Goal: Task Accomplishment & Management: Use online tool/utility

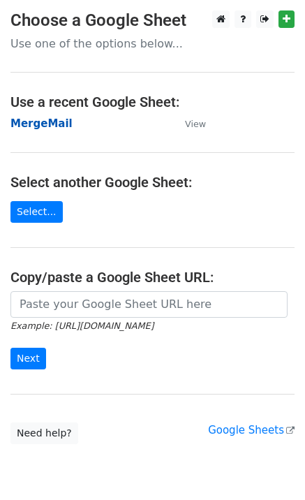
click at [52, 126] on strong "MergeMail" at bounding box center [41, 123] width 62 height 13
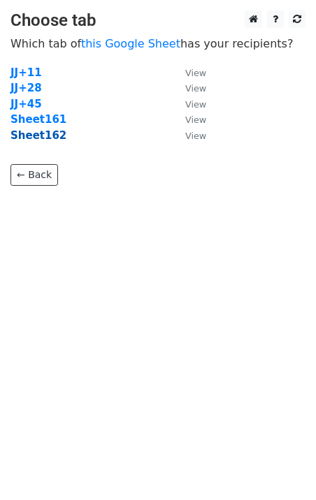
click at [46, 139] on strong "Sheet162" at bounding box center [38, 135] width 56 height 13
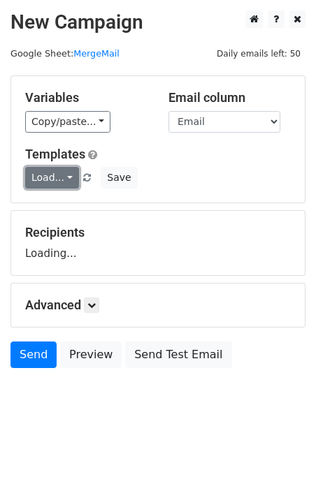
click at [60, 172] on link "Load..." at bounding box center [52, 178] width 54 height 22
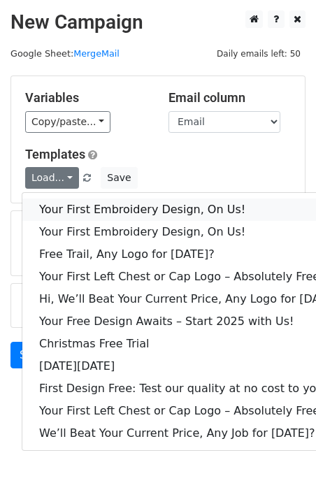
click at [71, 205] on link "Your First Embroidery Design, On Us!" at bounding box center [190, 209] width 337 height 22
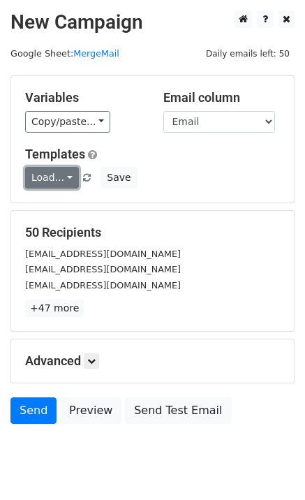
click at [29, 180] on link "Load..." at bounding box center [52, 178] width 54 height 22
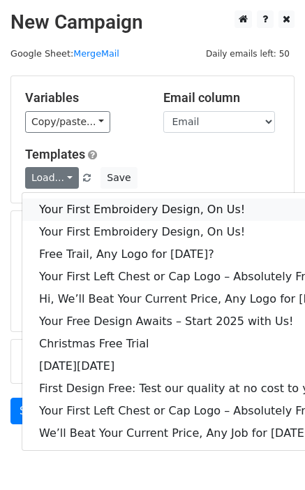
click at [93, 208] on link "Your First Embroidery Design, On Us!" at bounding box center [190, 209] width 337 height 22
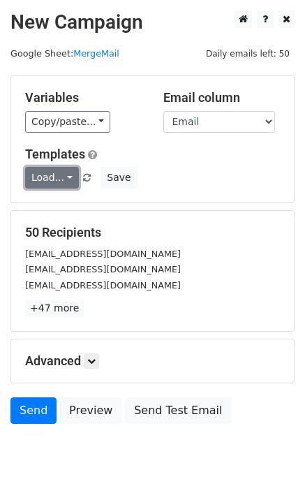
click at [52, 175] on link "Load..." at bounding box center [52, 178] width 54 height 22
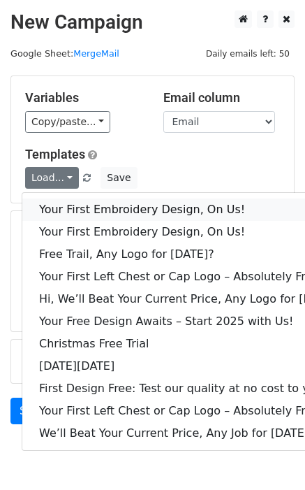
click at [82, 206] on link "Your First Embroidery Design, On Us!" at bounding box center [190, 209] width 337 height 22
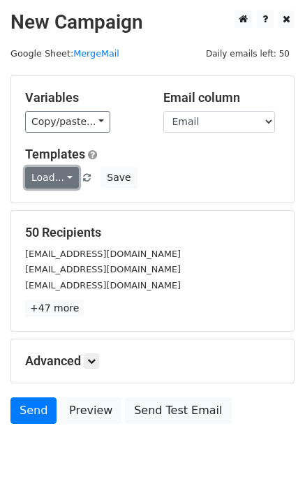
click at [48, 184] on link "Load..." at bounding box center [52, 178] width 54 height 22
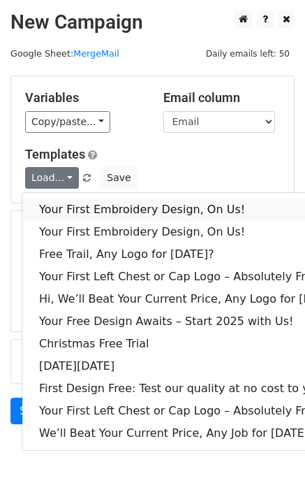
click at [78, 211] on link "Your First Embroidery Design, On Us!" at bounding box center [190, 209] width 337 height 22
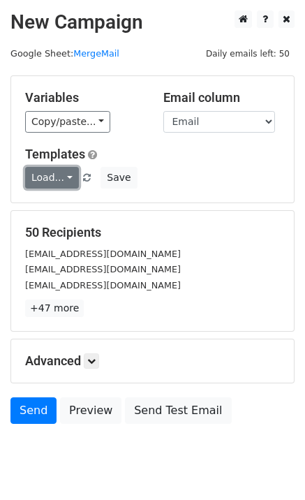
click at [64, 178] on link "Load..." at bounding box center [52, 178] width 54 height 22
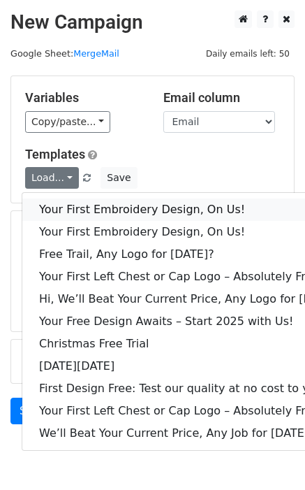
click at [73, 200] on link "Your First Embroidery Design, On Us!" at bounding box center [190, 209] width 337 height 22
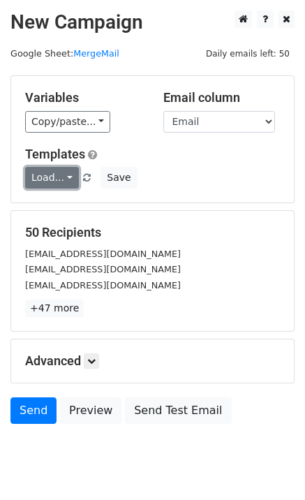
click at [46, 179] on link "Load..." at bounding box center [52, 178] width 54 height 22
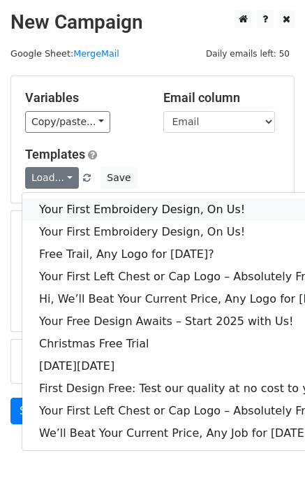
click at [64, 200] on link "Your First Embroidery Design, On Us!" at bounding box center [190, 209] width 337 height 22
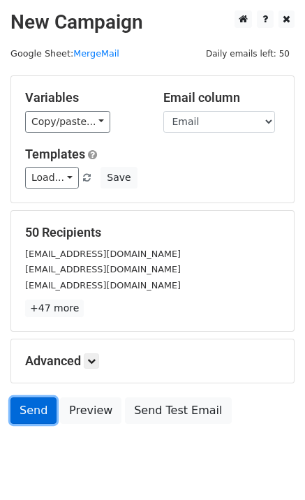
click at [39, 412] on link "Send" at bounding box center [33, 411] width 46 height 27
